Goal: Find specific page/section: Find specific page/section

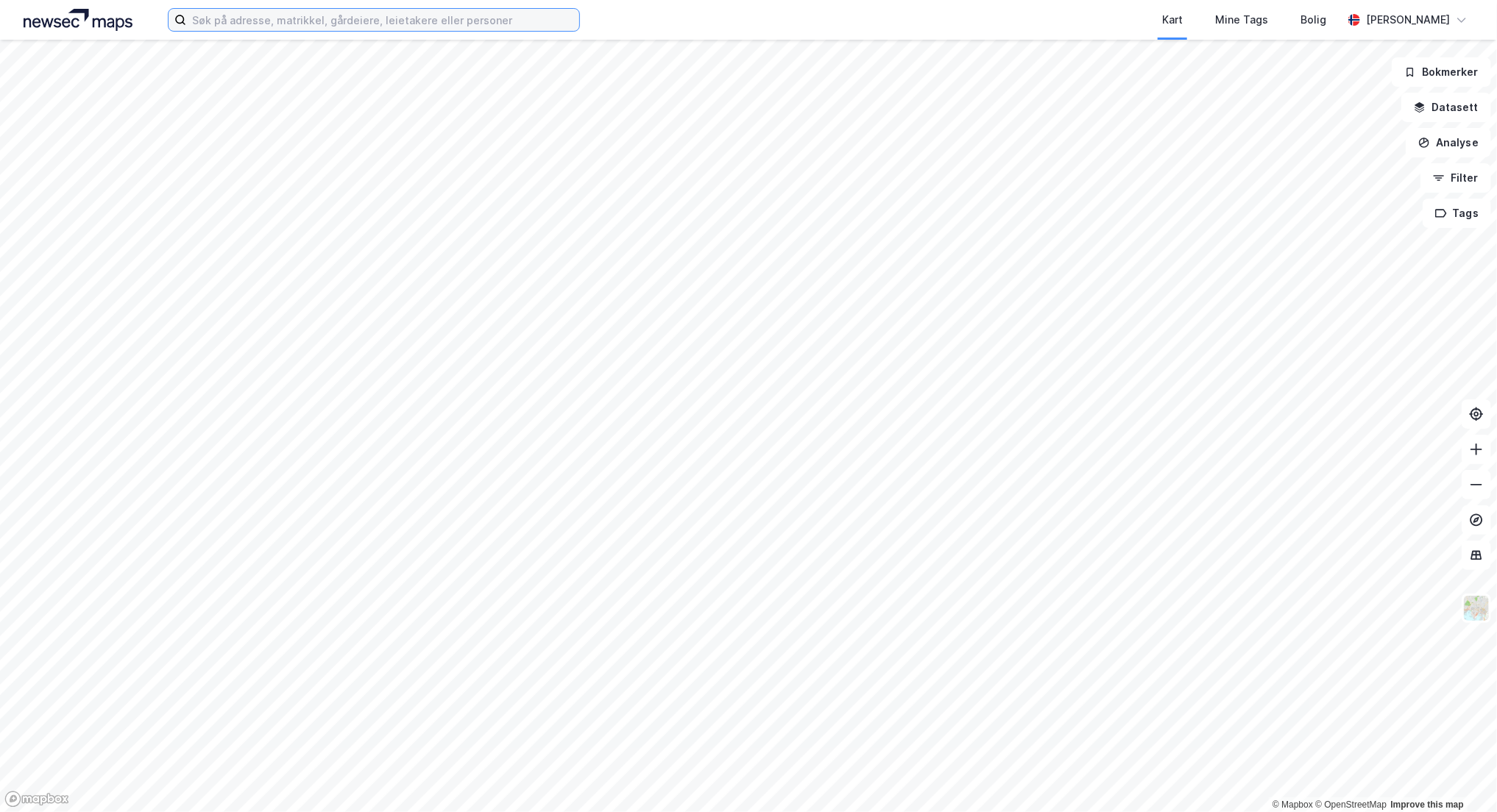
click at [487, 22] on input at bounding box center [382, 20] width 393 height 22
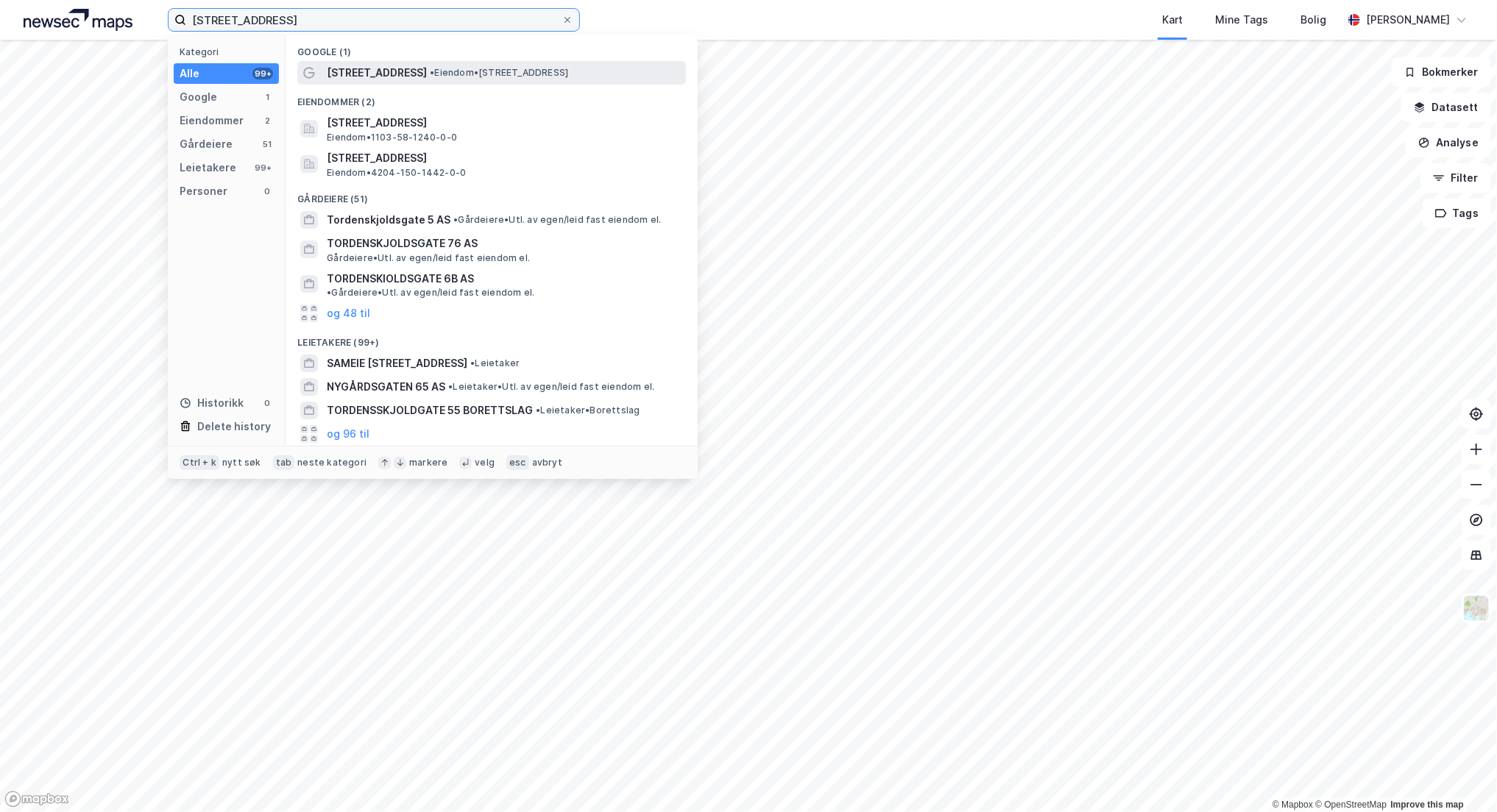
type input "[STREET_ADDRESS]"
click at [476, 73] on span "• Eiendom • [STREET_ADDRESS]" at bounding box center [499, 72] width 138 height 12
